Goal: Obtain resource: Download file/media

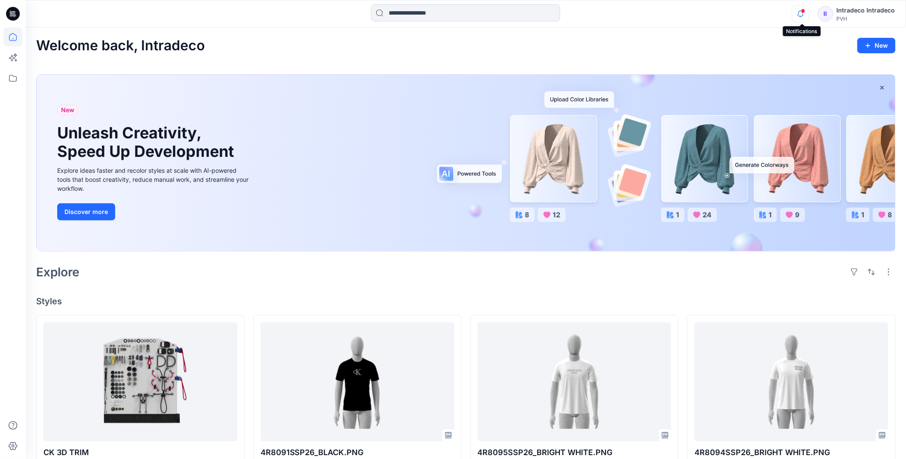
click at [804, 15] on icon "button" at bounding box center [801, 14] width 6 height 6
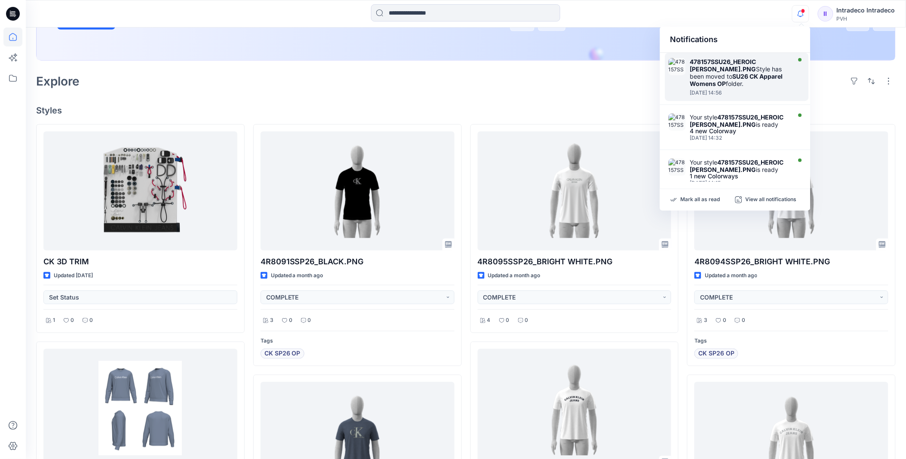
click at [734, 64] on strong "478157SSU26_HEROIC [PERSON_NAME].PNG" at bounding box center [723, 65] width 66 height 15
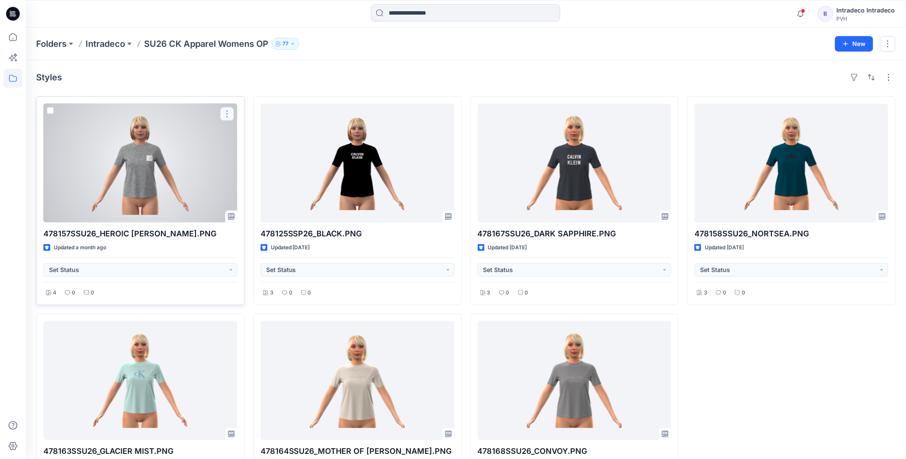
click at [223, 117] on button "button" at bounding box center [227, 114] width 14 height 14
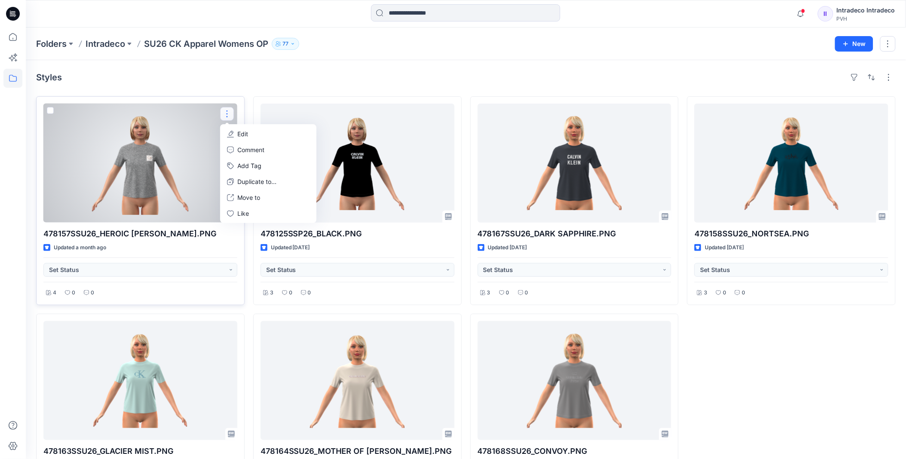
click at [197, 122] on div at bounding box center [140, 163] width 194 height 119
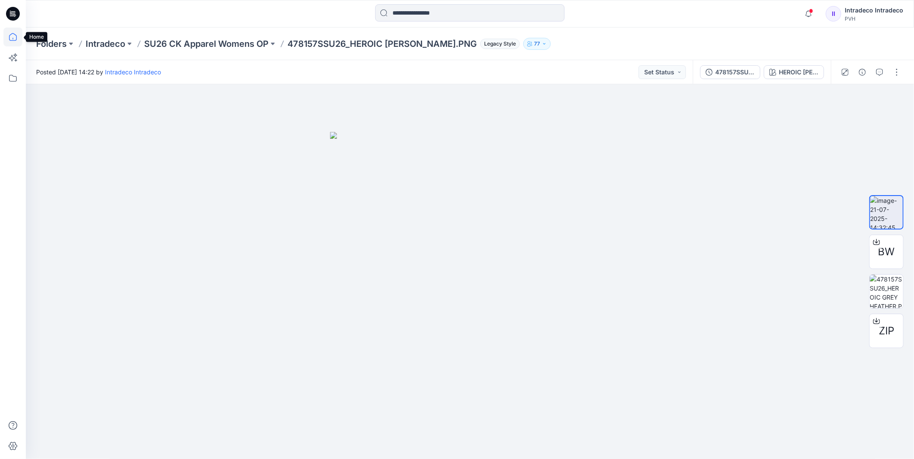
click at [12, 35] on icon at bounding box center [12, 37] width 19 height 19
